Goal: Find specific page/section: Find specific page/section

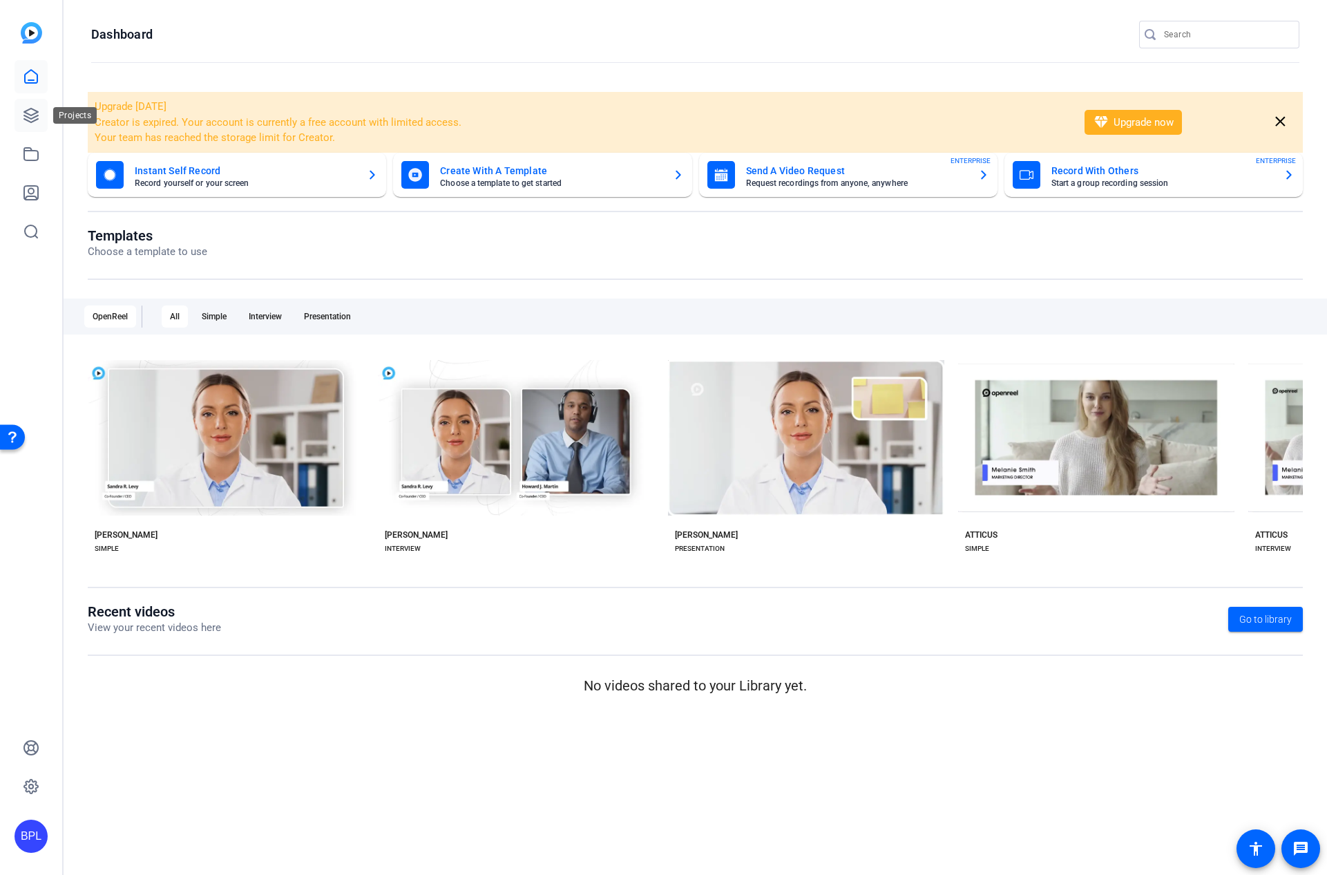
click at [37, 118] on icon at bounding box center [31, 115] width 17 height 17
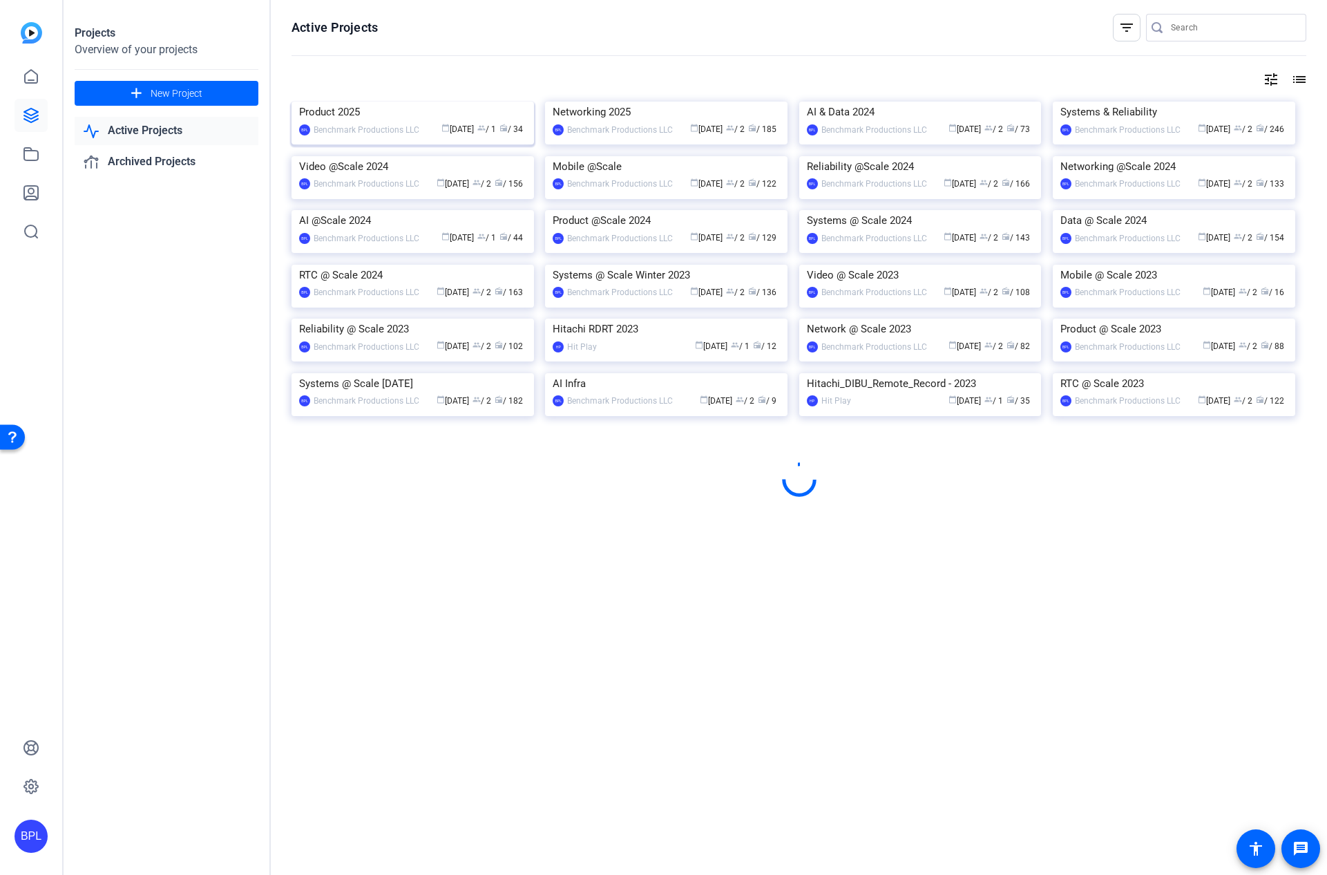
click at [375, 102] on img at bounding box center [413, 102] width 242 height 0
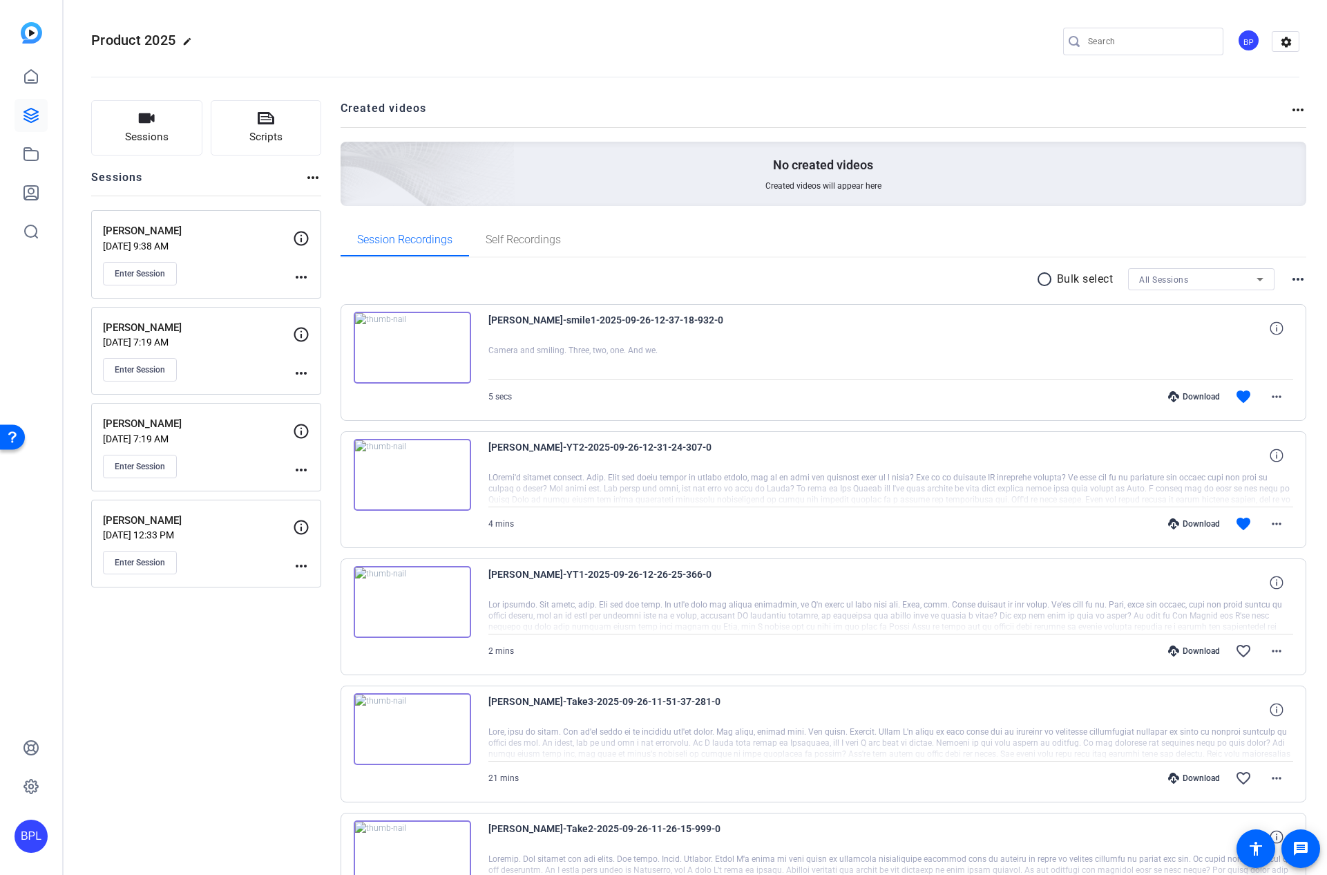
click at [266, 423] on p "[PERSON_NAME]" at bounding box center [198, 424] width 190 height 16
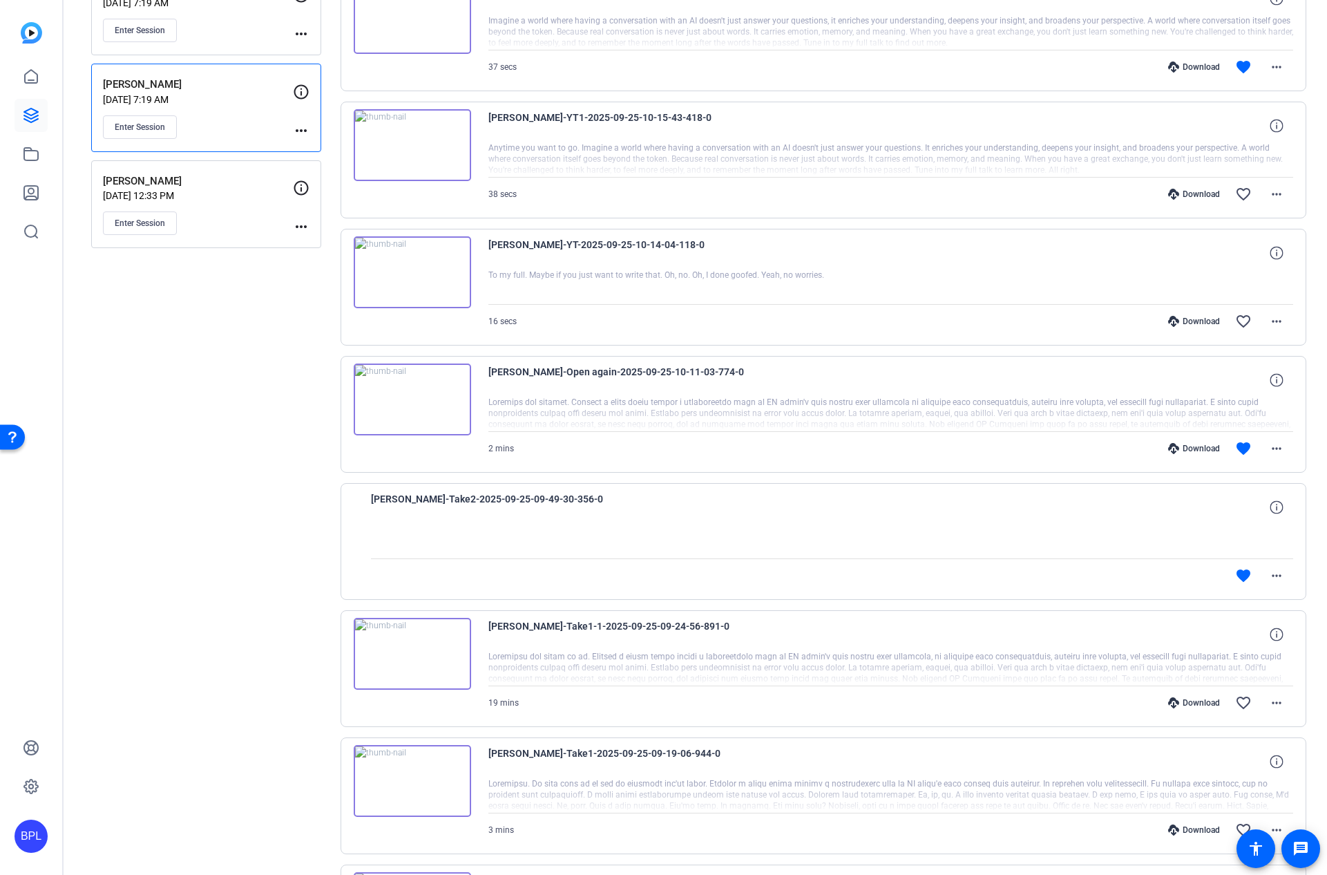
scroll to position [397, 0]
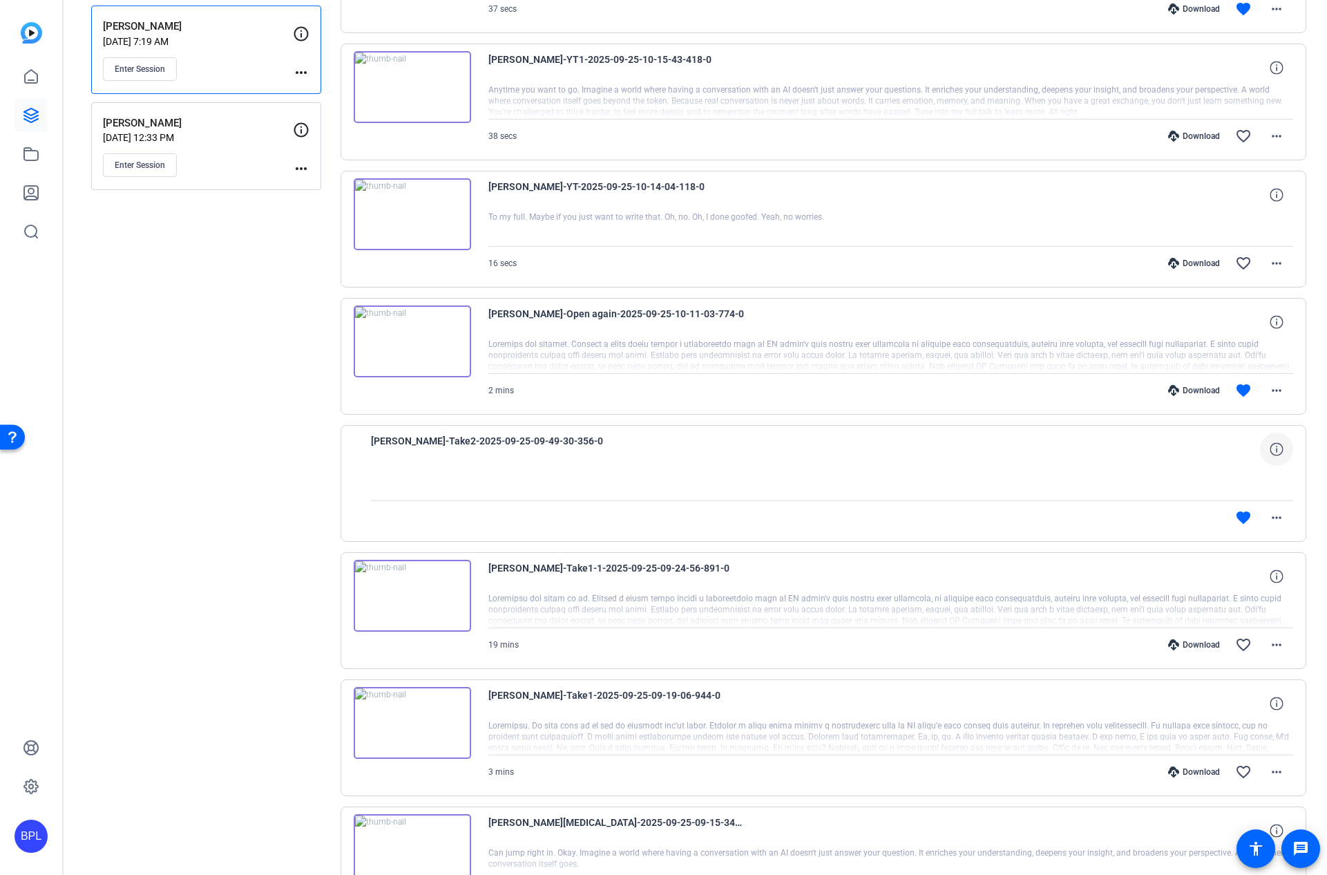
click at [1277, 452] on span at bounding box center [1276, 448] width 33 height 33
click at [1277, 524] on mat-icon "more_horiz" at bounding box center [1276, 517] width 17 height 17
click at [720, 439] on div at bounding box center [663, 437] width 1327 height 875
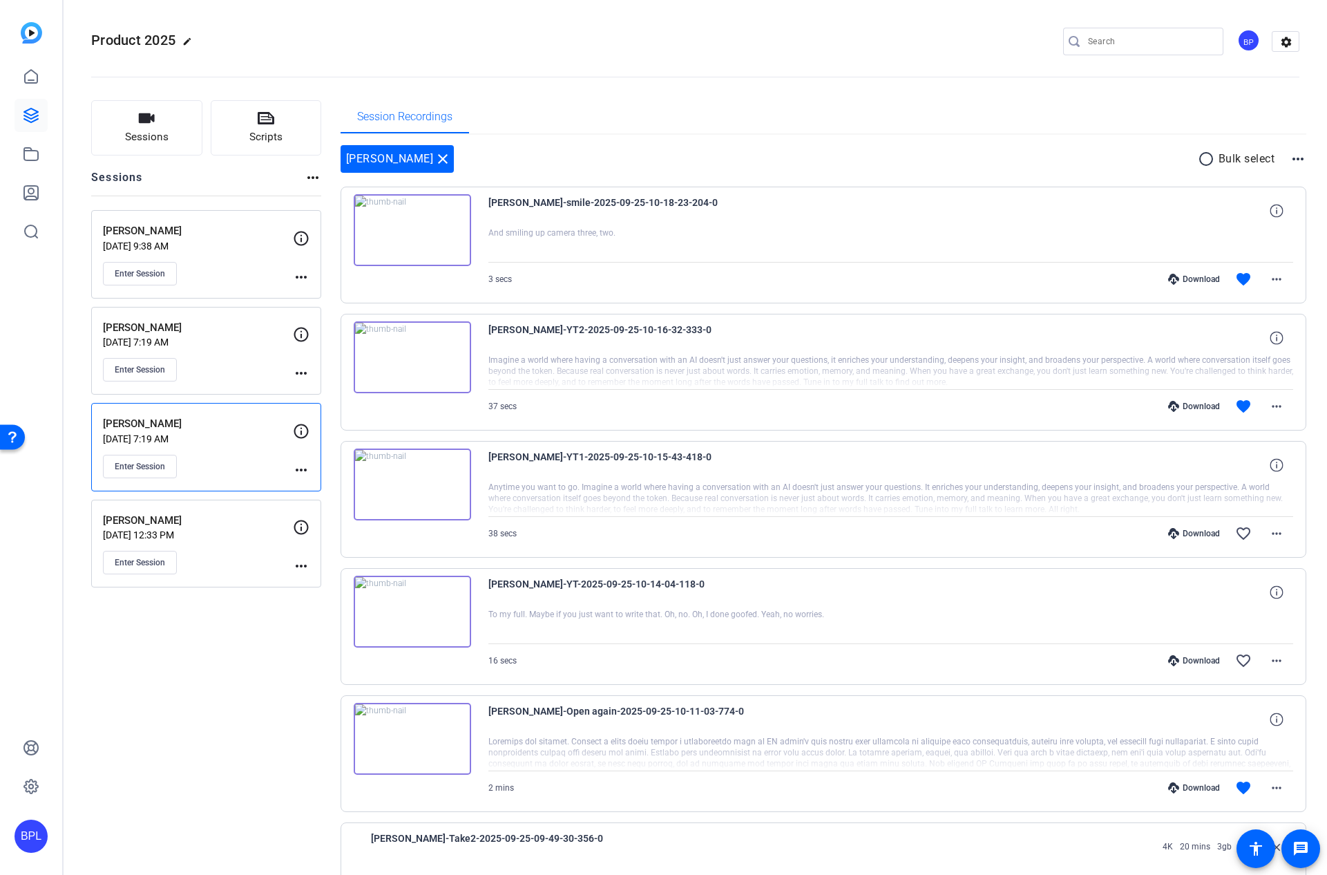
click at [535, 16] on div "Product 2025 edit BP settings" at bounding box center [695, 42] width 1208 height 104
